Goal: Task Accomplishment & Management: Use online tool/utility

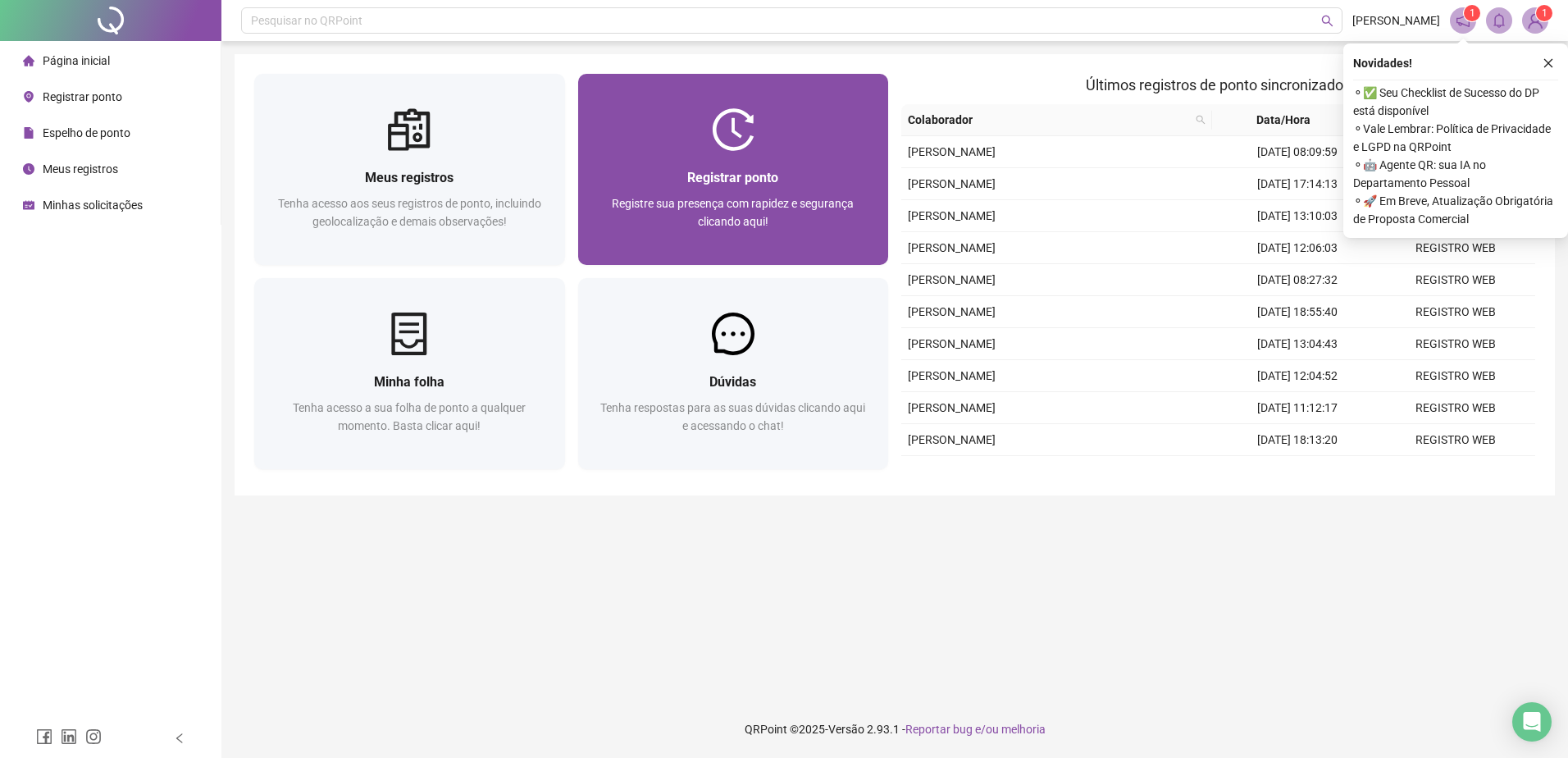
click at [773, 176] on span "Registrar ponto" at bounding box center [732, 178] width 91 height 15
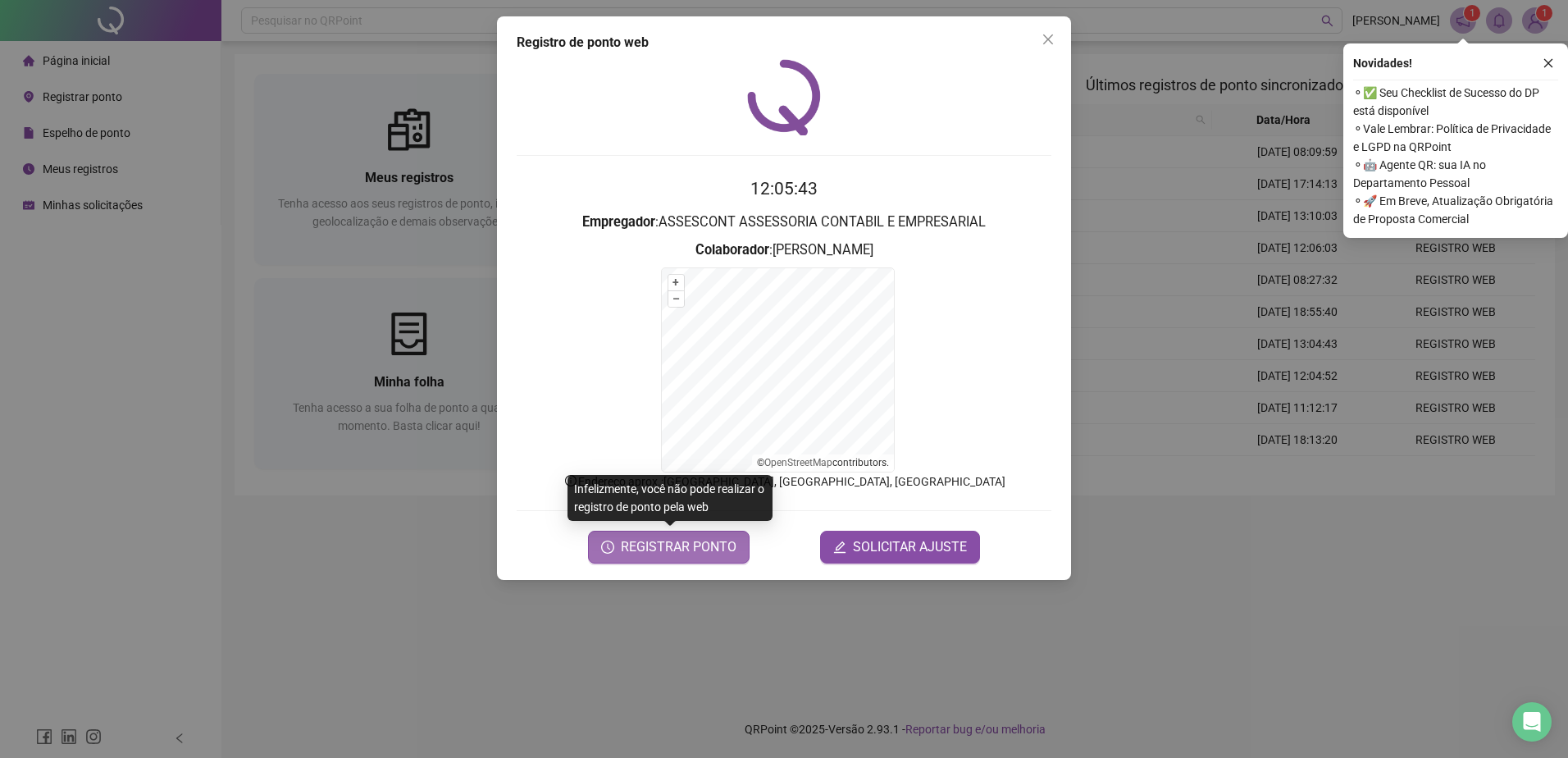
click at [671, 534] on button "REGISTRAR PONTO" at bounding box center [669, 547] width 161 height 33
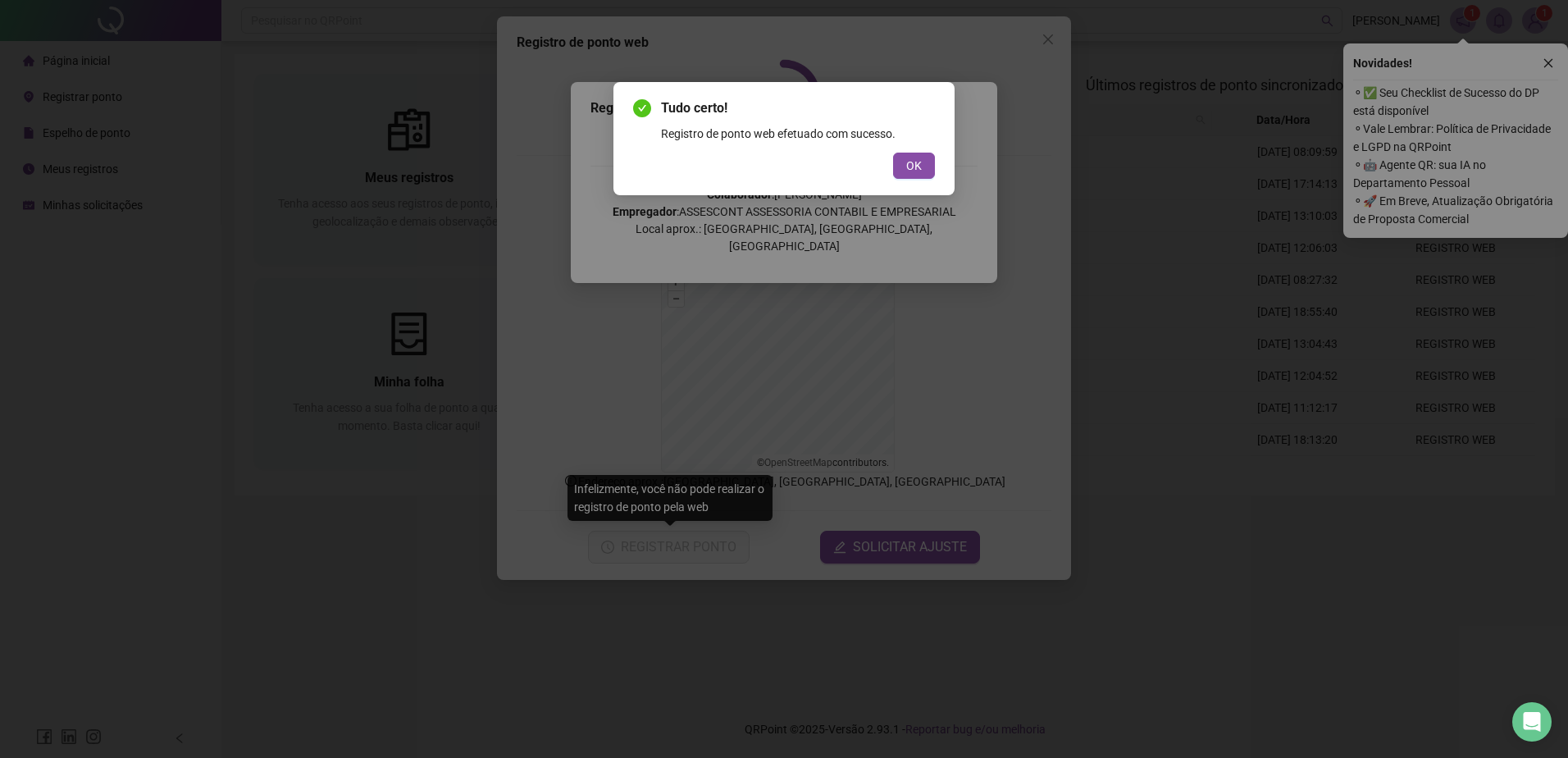
click at [895, 171] on button "OK" at bounding box center [914, 165] width 42 height 26
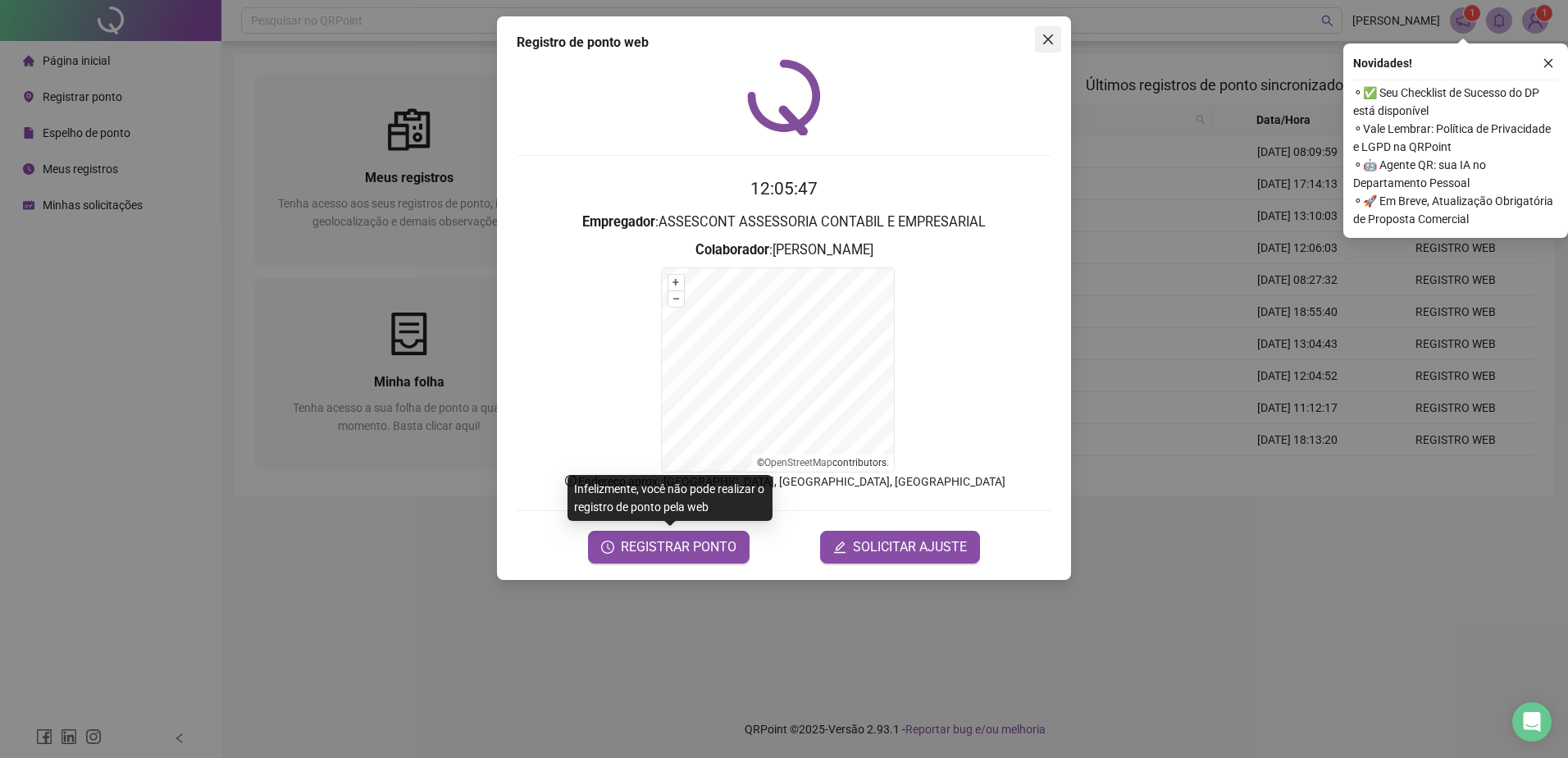
click at [1051, 36] on icon "close" at bounding box center [1047, 39] width 10 height 10
